Goal: Transaction & Acquisition: Purchase product/service

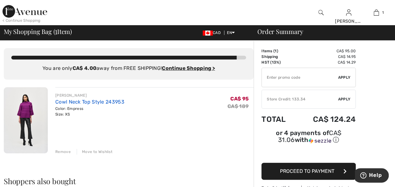
click at [74, 102] on link "Cowl Neck Top Style 243953" at bounding box center [89, 102] width 69 height 6
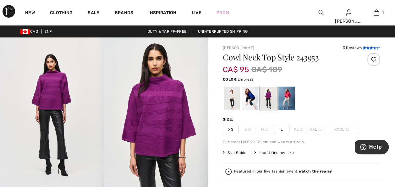
click at [366, 49] on icon at bounding box center [367, 47] width 3 height 3
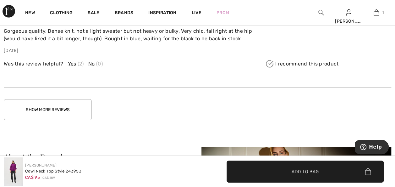
scroll to position [957, 0]
click at [49, 109] on button "Show More Reviews" at bounding box center [48, 109] width 88 height 21
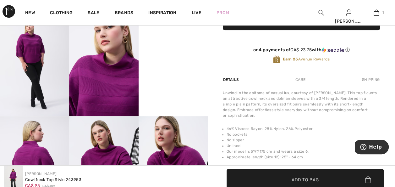
scroll to position [172, 0]
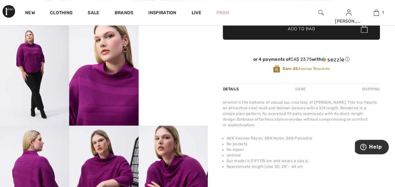
click at [179, 56] on video "Your browser does not support the video tag." at bounding box center [173, 39] width 69 height 35
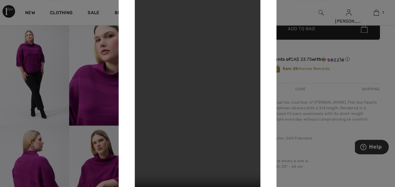
click at [313, 82] on div at bounding box center [197, 93] width 395 height 187
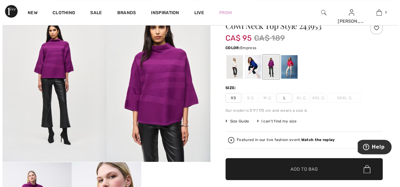
scroll to position [0, 0]
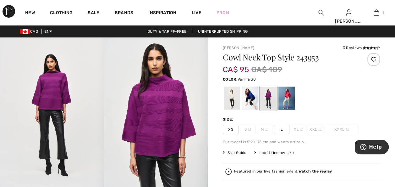
click at [233, 102] on div at bounding box center [232, 98] width 16 height 24
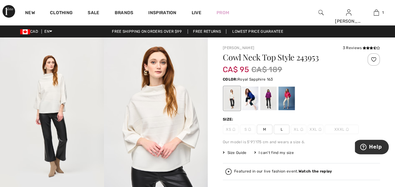
click at [247, 101] on div at bounding box center [250, 98] width 16 height 24
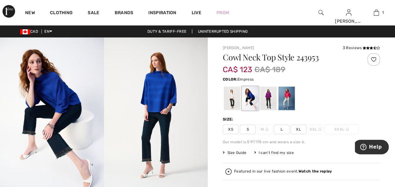
click at [267, 97] on div at bounding box center [268, 98] width 16 height 24
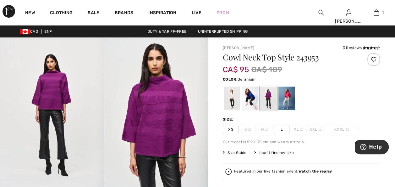
click at [290, 96] on div at bounding box center [286, 98] width 16 height 24
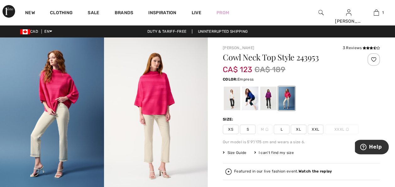
click at [268, 99] on div at bounding box center [268, 98] width 16 height 24
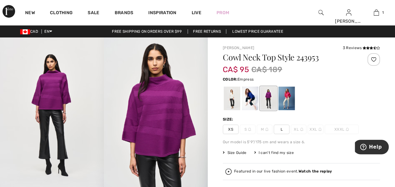
click at [307, 172] on strong "Watch the replay" at bounding box center [316, 171] width 34 height 4
